Goal: Transaction & Acquisition: Purchase product/service

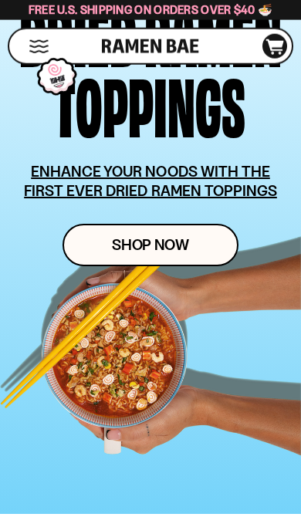
scroll to position [184, 0]
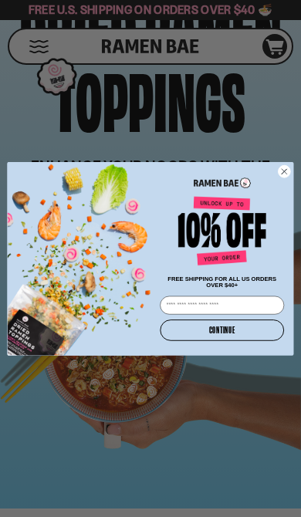
click at [289, 178] on icon "Close dialog" at bounding box center [284, 171] width 13 height 13
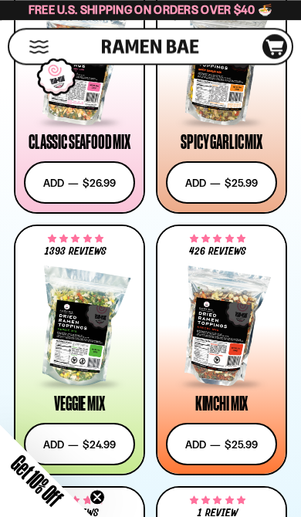
scroll to position [893, 0]
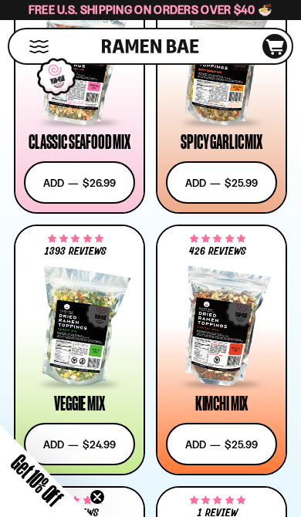
click at [243, 335] on div at bounding box center [221, 328] width 111 height 116
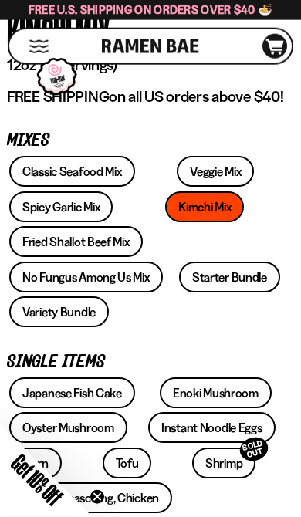
scroll to position [439, 0]
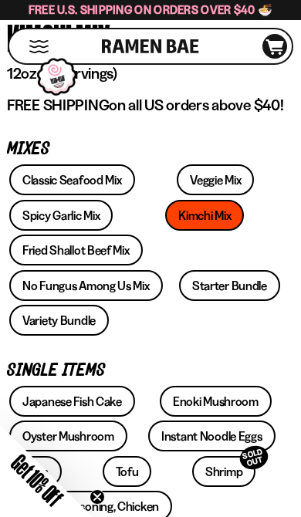
click at [30, 319] on link "Variety Bundle" at bounding box center [59, 320] width 100 height 31
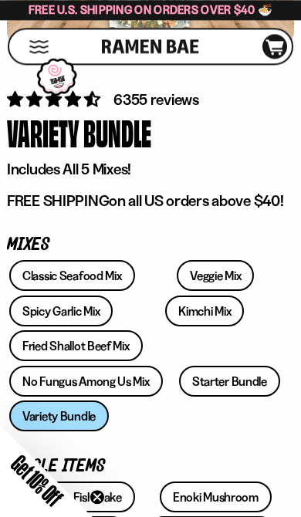
scroll to position [343, 0]
click at [22, 336] on link "Fried Shallot Beef Mix" at bounding box center [75, 345] width 133 height 31
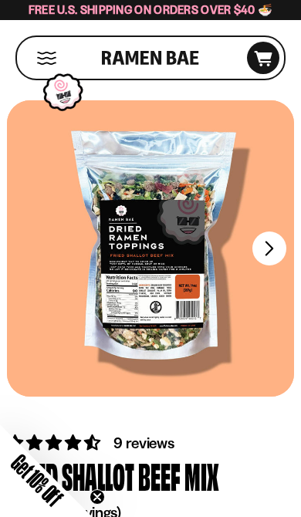
click at [273, 243] on button "FADCB6FD-DFAB-4417-9F21-029242090B77" at bounding box center [269, 248] width 34 height 34
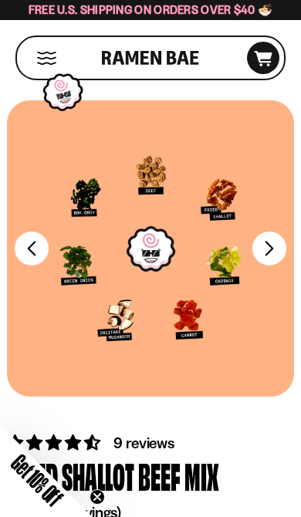
click at [269, 238] on button "FADCB6FD-DFAB-4417-9F21-029242090B77" at bounding box center [269, 248] width 34 height 34
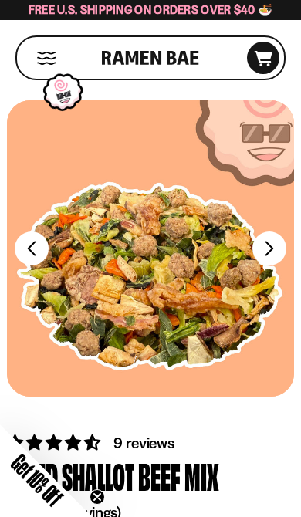
click at [278, 244] on button "FADCB6FD-DFAB-4417-9F21-029242090B77" at bounding box center [269, 248] width 34 height 34
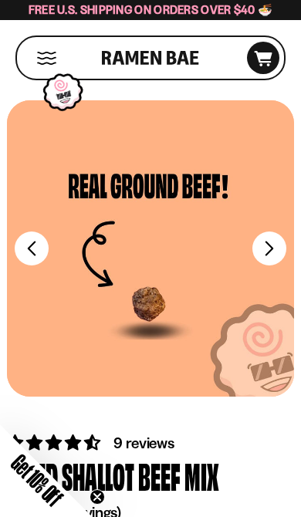
click at [265, 247] on button "FADCB6FD-DFAB-4417-9F21-029242090B77" at bounding box center [269, 248] width 34 height 34
